Goal: Transaction & Acquisition: Subscribe to service/newsletter

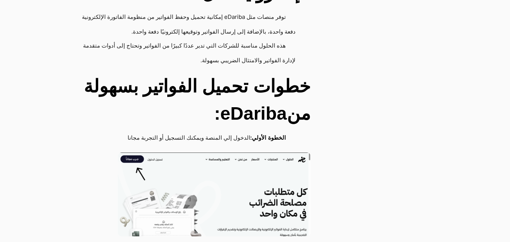
scroll to position [1584, 0]
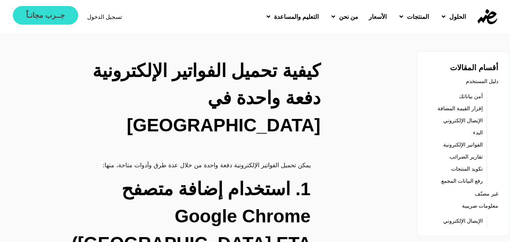
click at [56, 18] on span "جــرب مجانـاً" at bounding box center [45, 15] width 38 height 7
